Goal: Information Seeking & Learning: Check status

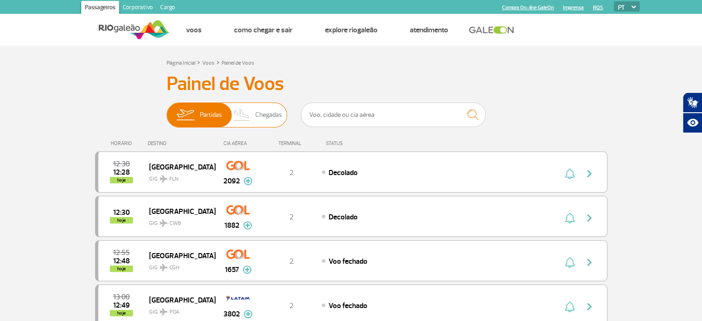
click at [262, 121] on span "Chegadas" at bounding box center [268, 115] width 27 height 24
click at [167, 110] on input "Partidas Chegadas" at bounding box center [167, 110] width 0 height 0
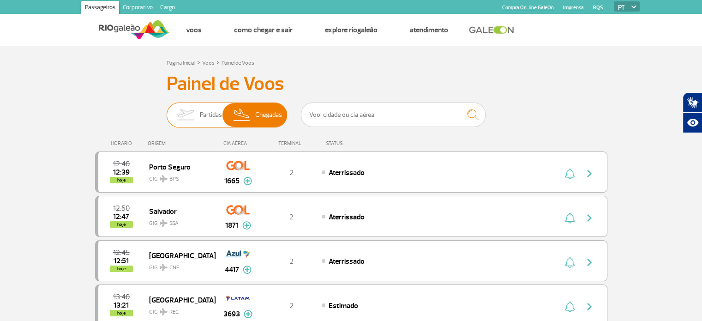
click at [210, 114] on span "Partidas" at bounding box center [211, 115] width 22 height 24
click at [167, 110] on input "Partidas Chegadas" at bounding box center [167, 110] width 0 height 0
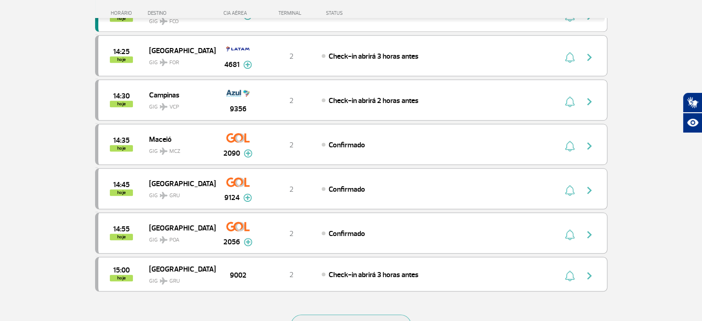
scroll to position [784, 0]
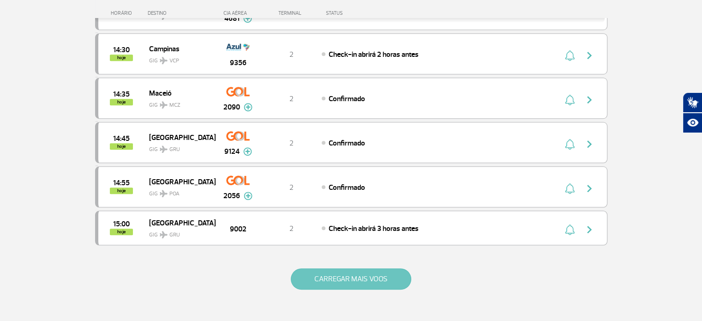
click at [364, 272] on button "CARREGAR MAIS VOOS" at bounding box center [351, 278] width 120 height 21
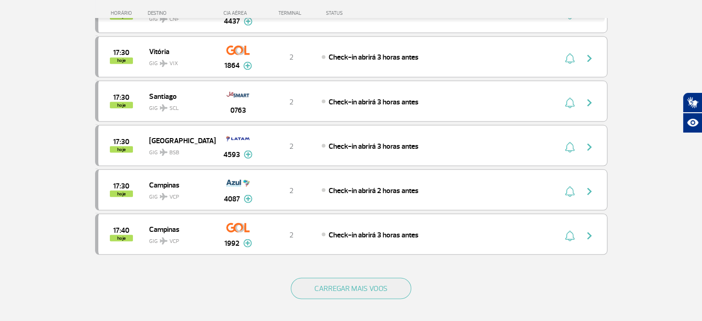
scroll to position [1707, 0]
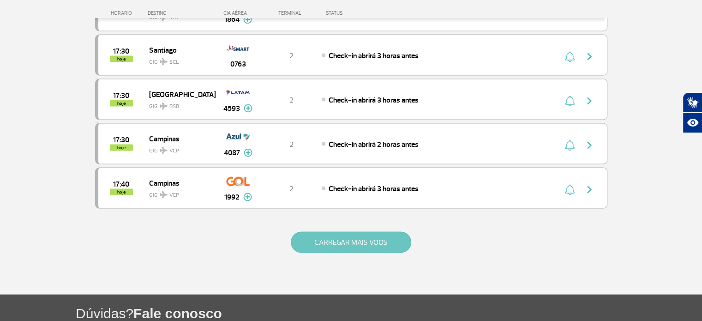
click at [388, 231] on button "CARREGAR MAIS VOOS" at bounding box center [351, 241] width 120 height 21
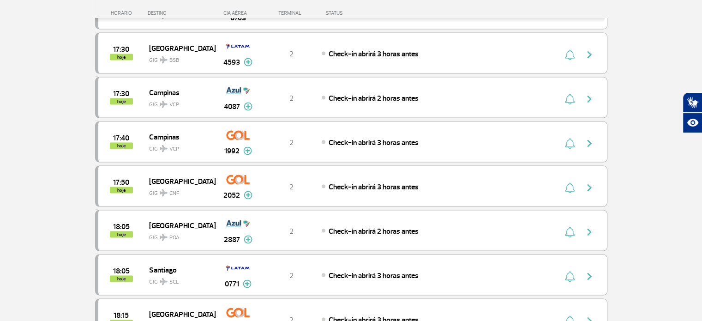
scroll to position [1846, 0]
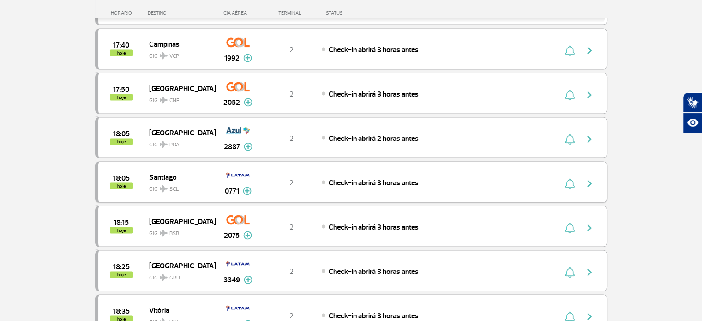
click at [245, 187] on img at bounding box center [247, 191] width 9 height 8
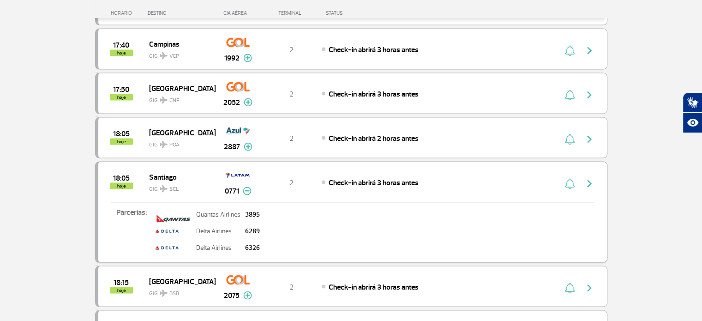
click at [245, 187] on img at bounding box center [247, 191] width 9 height 8
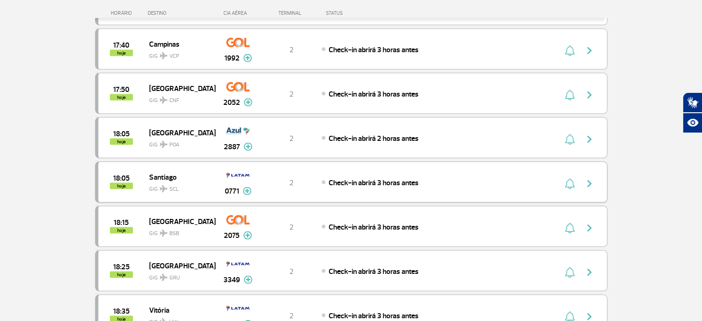
click at [248, 187] on img at bounding box center [247, 191] width 9 height 8
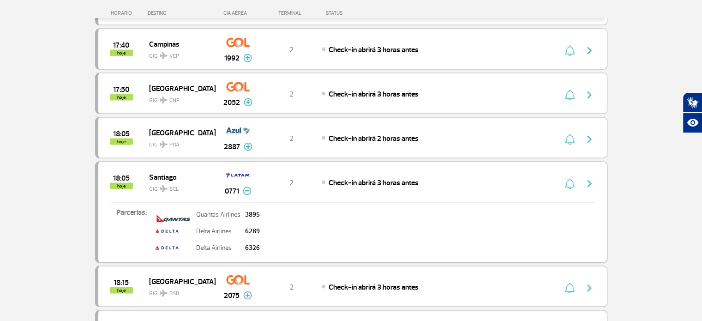
click at [246, 187] on img at bounding box center [247, 191] width 9 height 8
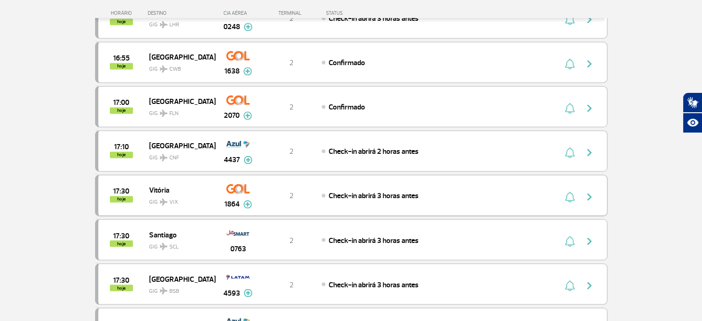
scroll to position [0, 0]
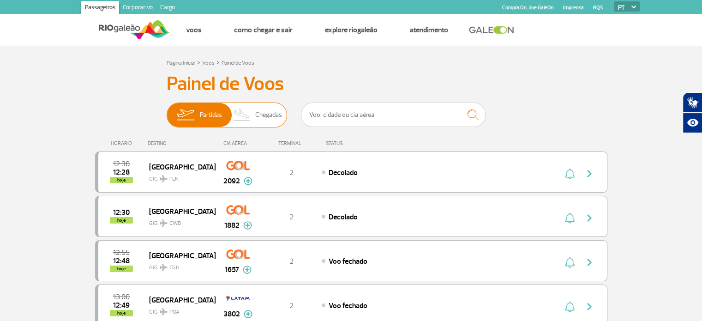
click at [253, 113] on img at bounding box center [241, 115] width 27 height 24
click at [167, 110] on input "Partidas Chegadas" at bounding box center [167, 110] width 0 height 0
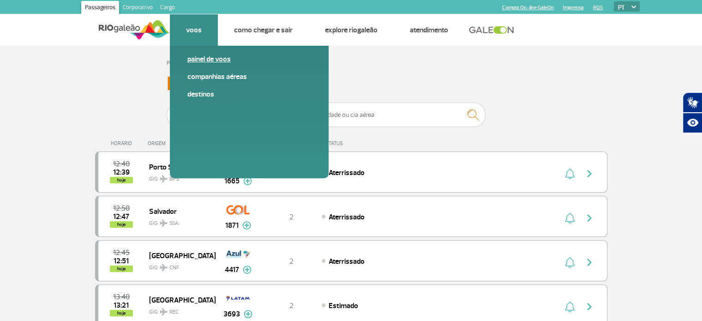
click at [221, 59] on link "Painel de voos" at bounding box center [249, 59] width 124 height 10
click at [202, 55] on link "Painel de voos" at bounding box center [249, 59] width 124 height 10
click at [194, 96] on link "Destinos" at bounding box center [249, 94] width 124 height 10
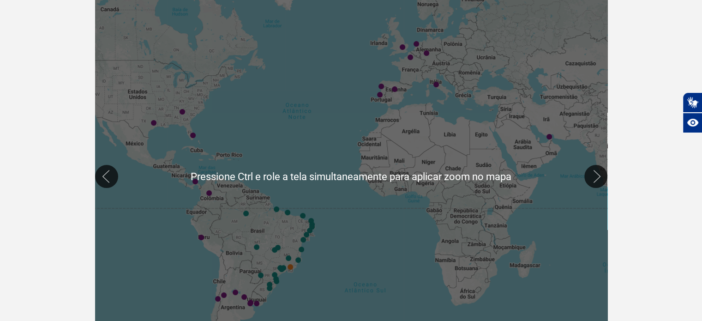
scroll to position [277, 0]
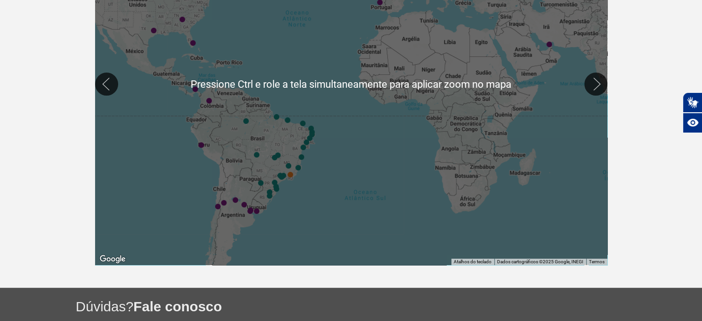
click at [294, 153] on div at bounding box center [351, 84] width 512 height 362
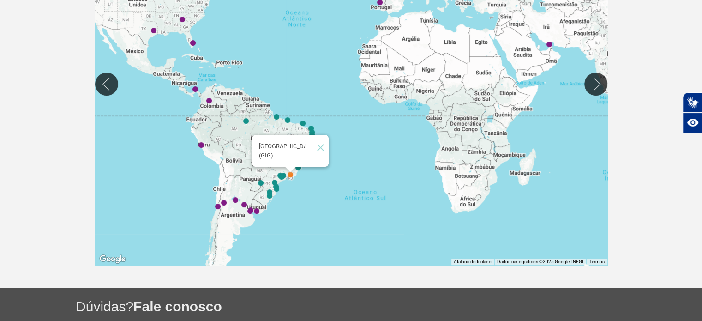
click at [291, 173] on img "Rio de Janeiro (GIG)" at bounding box center [290, 175] width 6 height 6
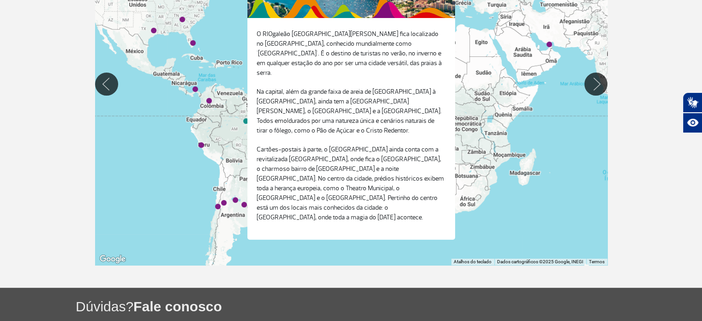
scroll to position [365, 0]
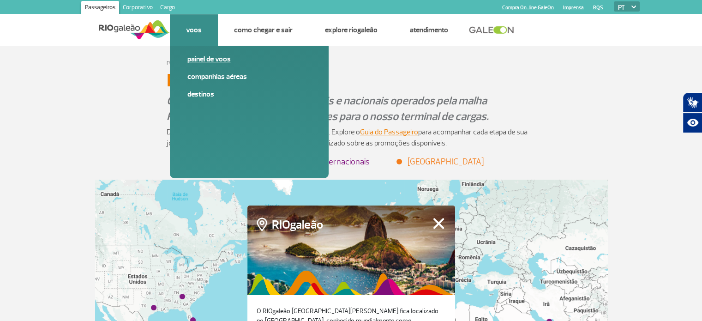
click at [210, 57] on link "Painel de voos" at bounding box center [249, 59] width 124 height 10
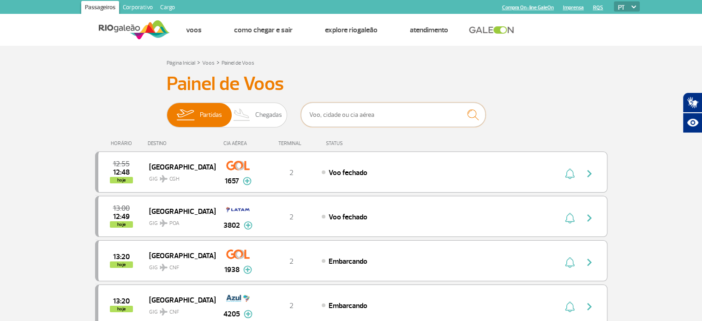
click at [389, 116] on input "text" at bounding box center [393, 114] width 185 height 24
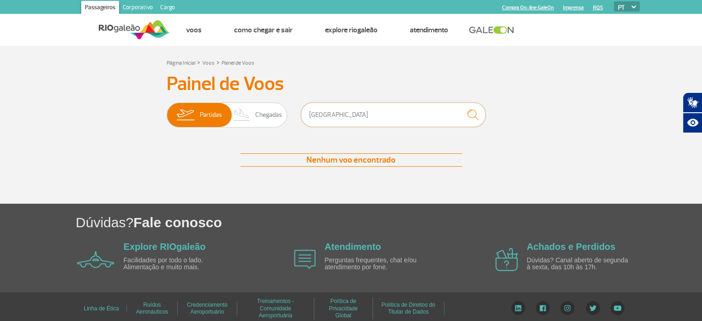
click at [372, 109] on input "[GEOGRAPHIC_DATA]" at bounding box center [393, 114] width 185 height 24
click at [371, 109] on input "[GEOGRAPHIC_DATA]" at bounding box center [393, 114] width 185 height 24
click at [373, 112] on input "[GEOGRAPHIC_DATA]" at bounding box center [393, 114] width 185 height 24
click at [374, 112] on input "[GEOGRAPHIC_DATA]" at bounding box center [393, 114] width 185 height 24
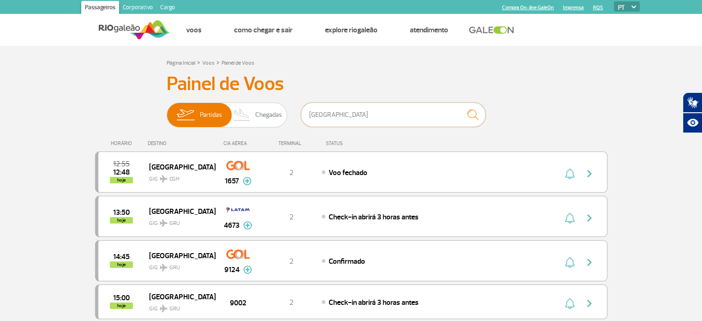
type input "[GEOGRAPHIC_DATA]"
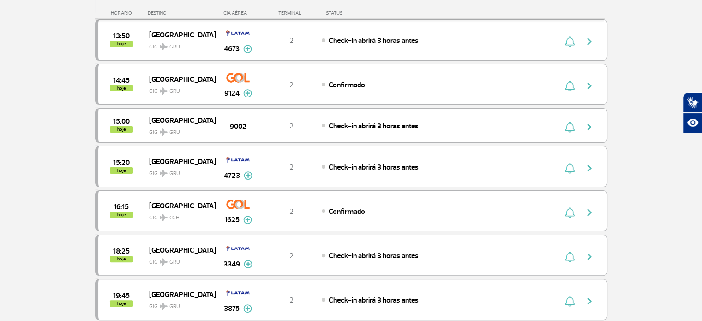
scroll to position [231, 0]
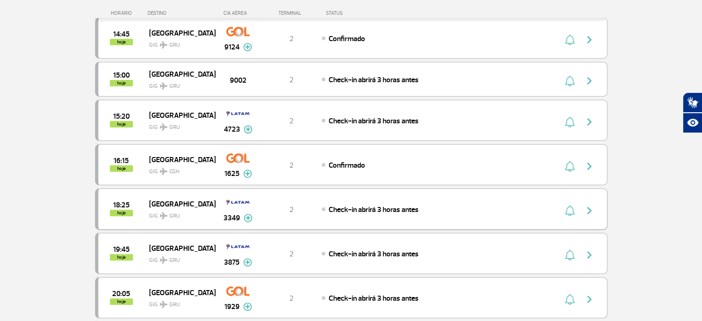
click at [167, 211] on span "GIG GRU" at bounding box center [178, 213] width 59 height 13
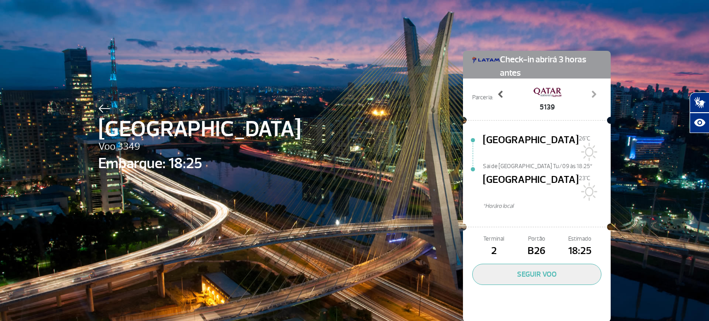
click at [498, 94] on span at bounding box center [500, 94] width 9 height 9
click at [496, 93] on span at bounding box center [500, 94] width 9 height 9
click at [269, 117] on div "[GEOGRAPHIC_DATA] 3349 Embarque: 18:25 Check-in abrirá 3 horas antes Parceria: …" at bounding box center [354, 172] width 526 height 345
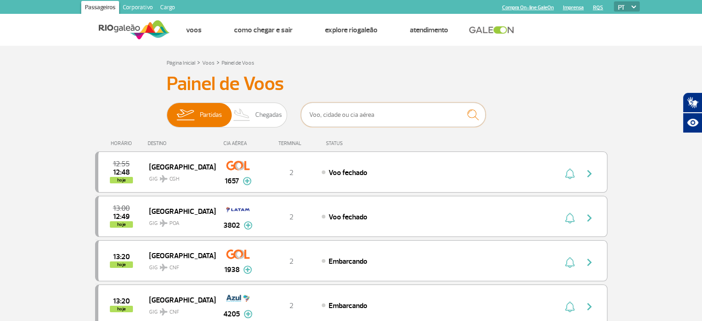
click at [352, 116] on input "text" at bounding box center [393, 114] width 185 height 24
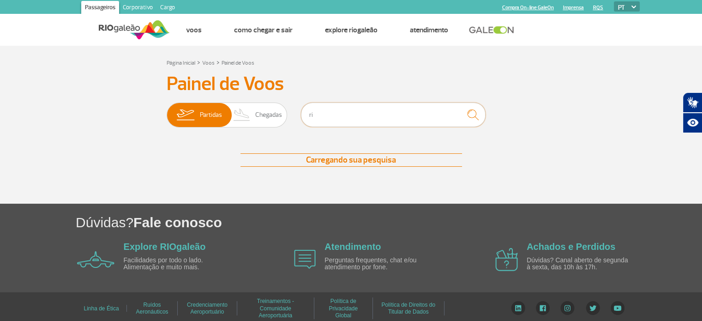
type input "r"
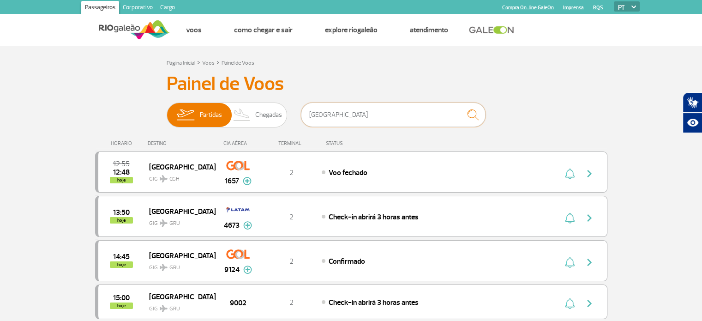
scroll to position [92, 0]
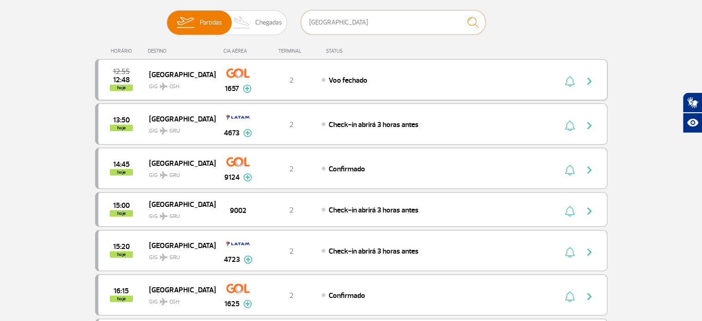
type input "[GEOGRAPHIC_DATA]"
click at [342, 79] on span "Voo fechado" at bounding box center [348, 80] width 39 height 9
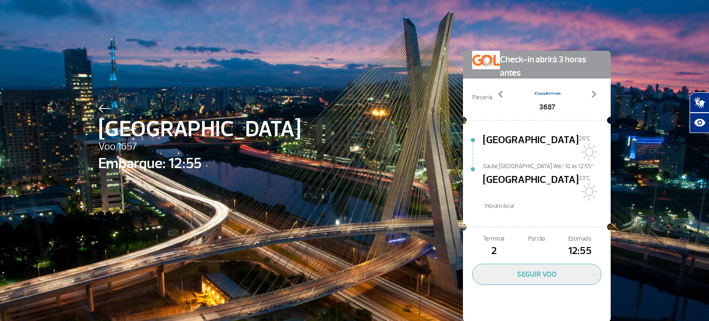
click at [101, 107] on img at bounding box center [104, 108] width 12 height 8
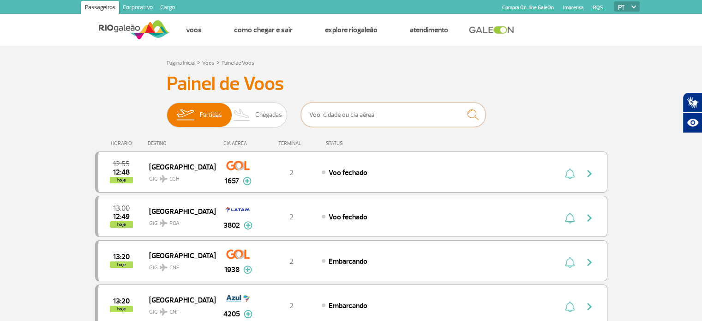
click at [393, 119] on input "text" at bounding box center [393, 114] width 185 height 24
type input "[GEOGRAPHIC_DATA]"
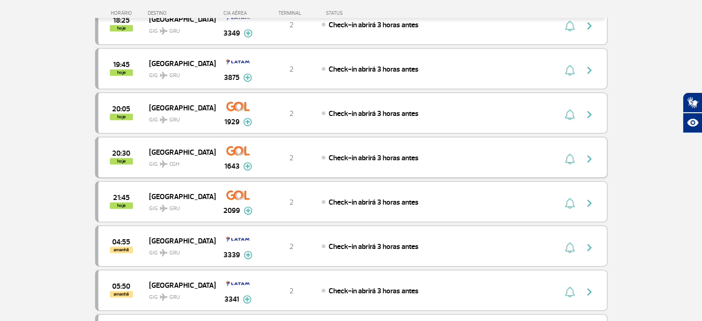
scroll to position [323, 0]
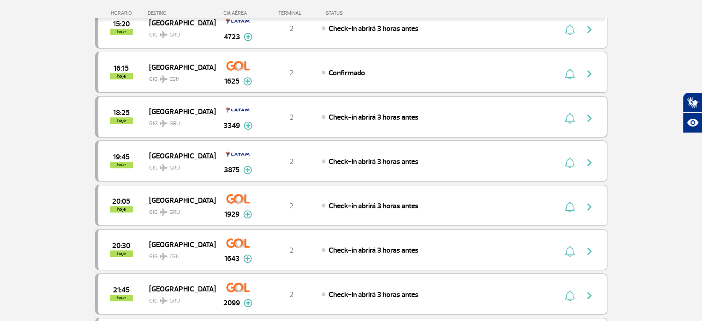
click at [292, 113] on span "2" at bounding box center [291, 117] width 4 height 9
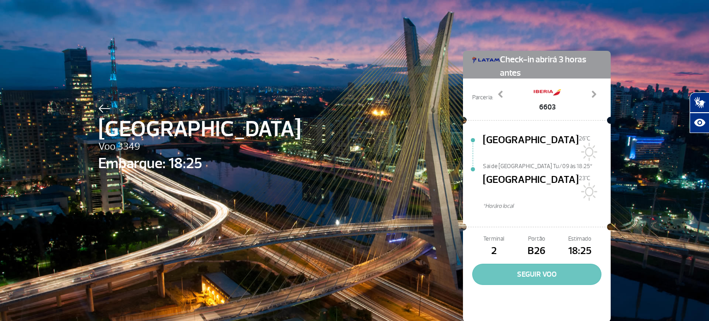
click at [524, 263] on button "SEGUIR VOO" at bounding box center [536, 273] width 129 height 21
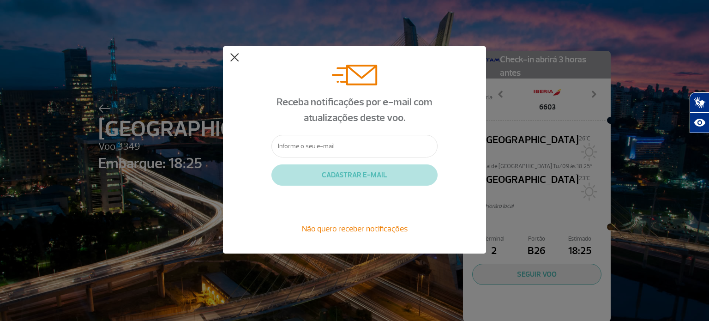
click at [232, 54] on button at bounding box center [234, 57] width 9 height 9
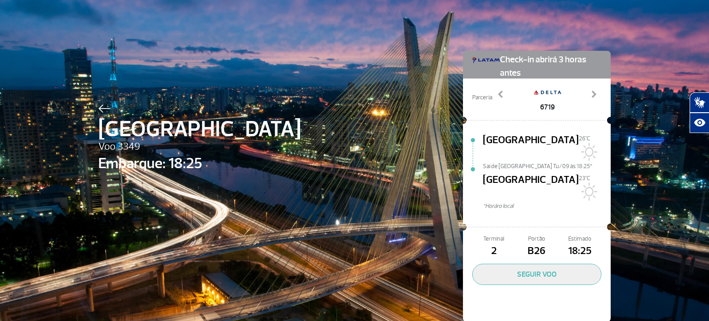
click at [98, 104] on img at bounding box center [104, 108] width 12 height 8
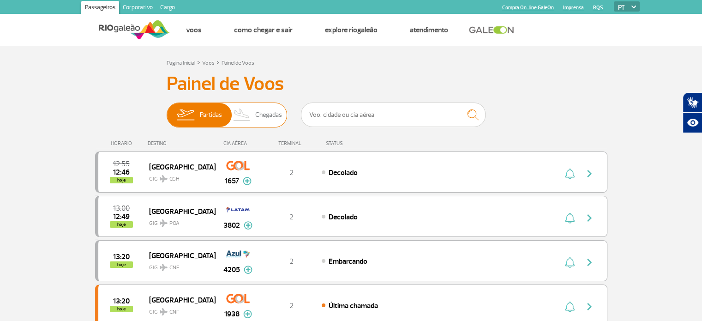
click at [264, 118] on span "Chegadas" at bounding box center [268, 115] width 27 height 24
click at [167, 110] on input "Partidas Chegadas" at bounding box center [167, 110] width 0 height 0
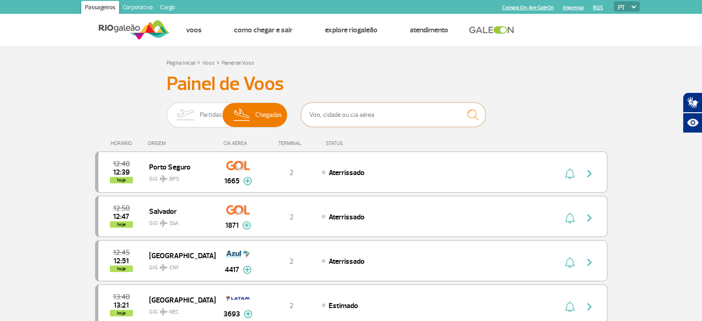
click at [384, 114] on input "text" at bounding box center [393, 114] width 185 height 24
click at [351, 112] on input "[GEOGRAPHIC_DATA]" at bounding box center [393, 114] width 185 height 24
click at [351, 109] on input "[GEOGRAPHIC_DATA]" at bounding box center [393, 114] width 185 height 24
click at [351, 113] on input "[GEOGRAPHIC_DATA]" at bounding box center [393, 114] width 185 height 24
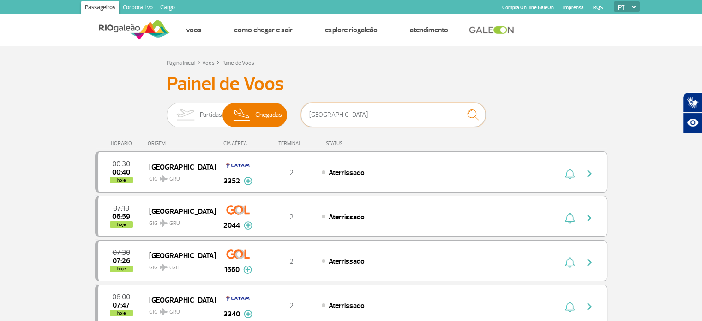
click at [351, 113] on input "[GEOGRAPHIC_DATA]" at bounding box center [393, 114] width 185 height 24
type input "brasilia"
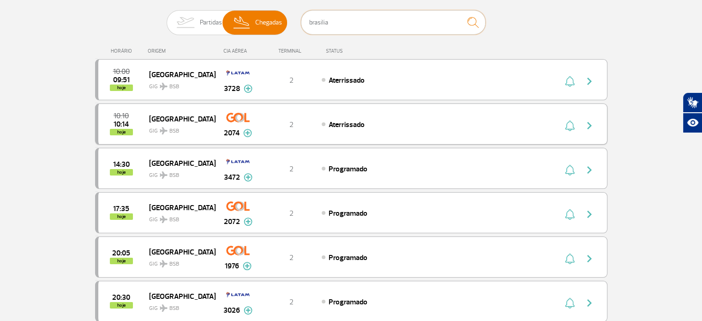
scroll to position [46, 0]
